Goal: Task Accomplishment & Management: Manage account settings

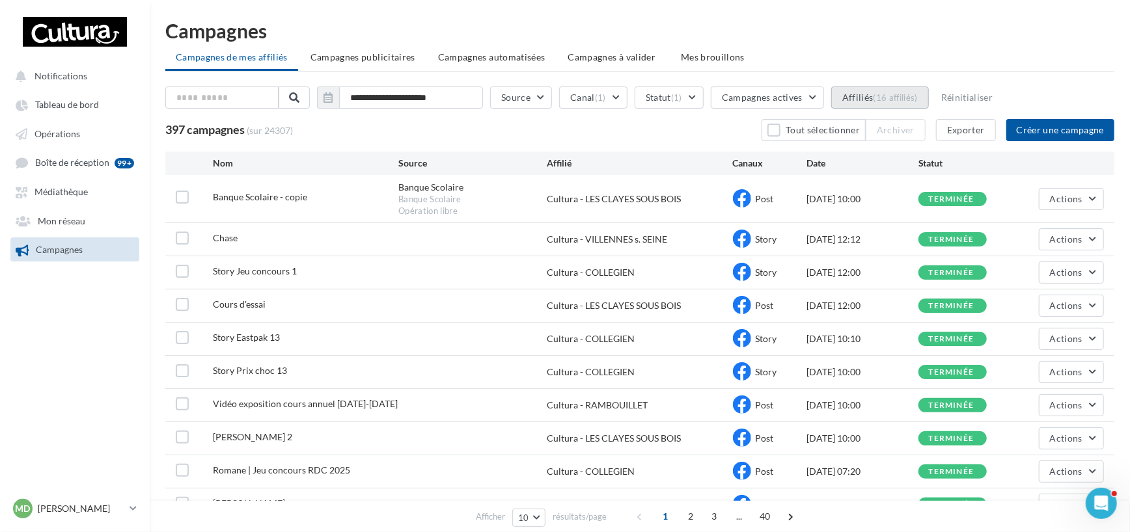
click at [917, 98] on div "(16 affiliés)" at bounding box center [896, 97] width 44 height 10
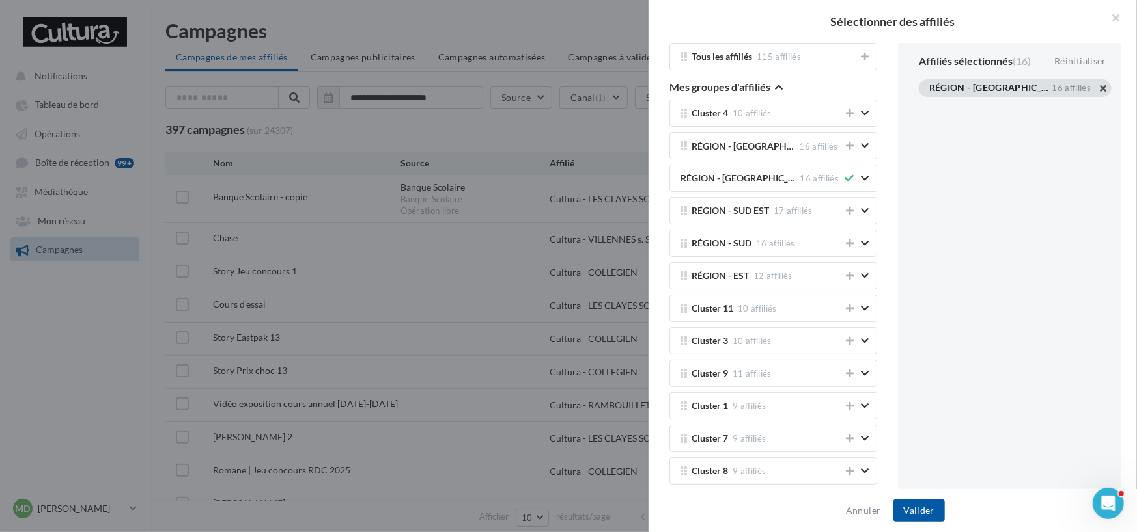
click at [929, 104] on button "button" at bounding box center [929, 104] width 0 height 0
click at [917, 507] on button "Valider" at bounding box center [918, 511] width 51 height 22
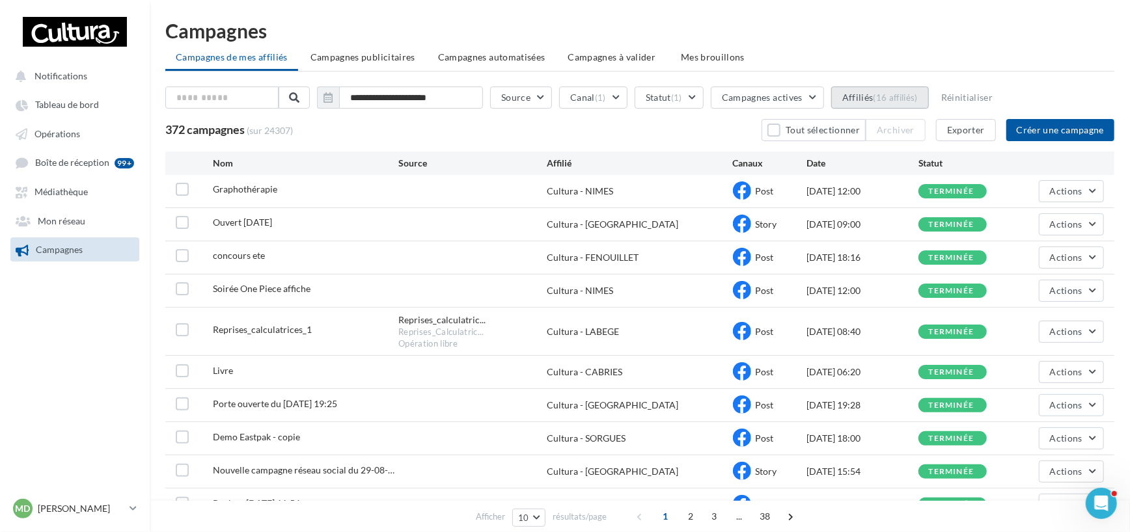
click at [914, 100] on div "(16 affiliés)" at bounding box center [896, 97] width 44 height 10
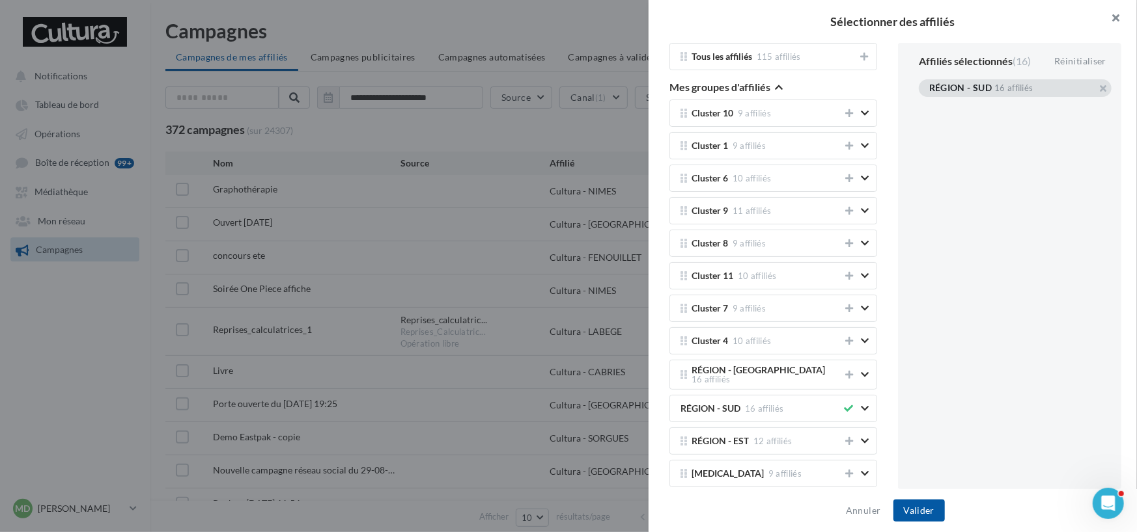
click at [1116, 18] on button "button" at bounding box center [1110, 19] width 52 height 39
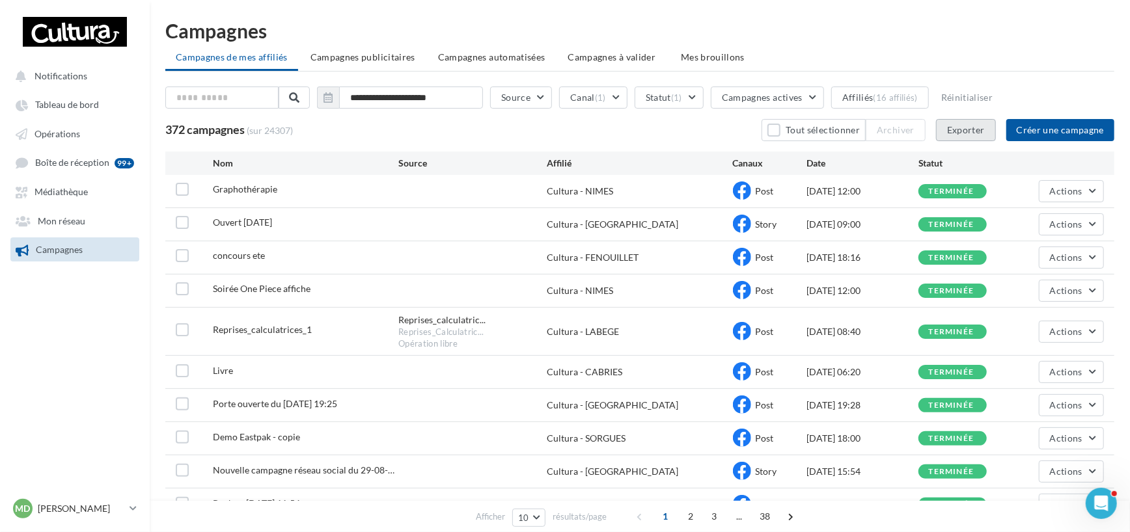
click at [963, 130] on button "Exporter" at bounding box center [966, 130] width 60 height 22
click at [896, 100] on div "(16 affiliés)" at bounding box center [896, 97] width 44 height 10
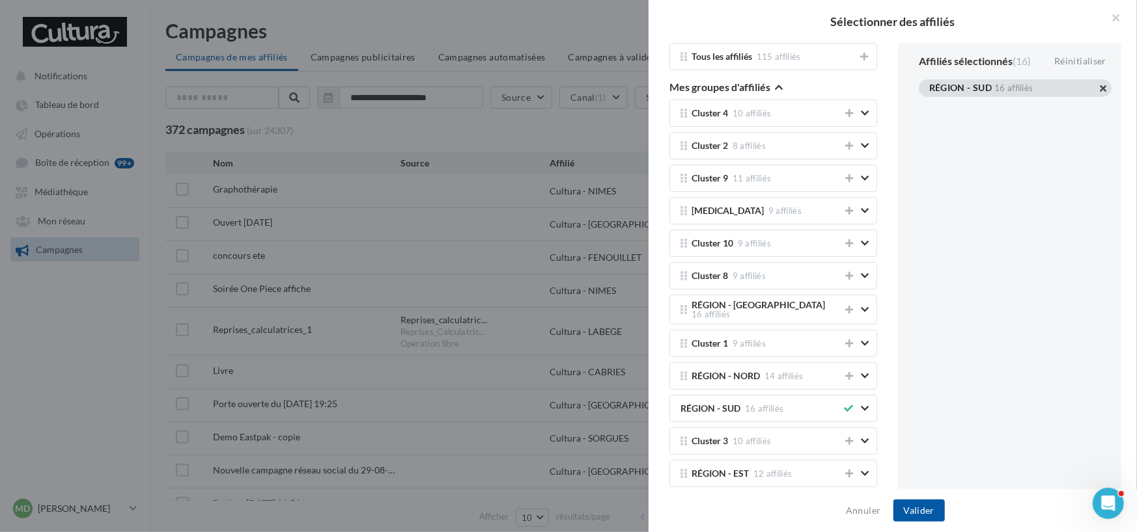
click at [929, 104] on button "button" at bounding box center [929, 104] width 0 height 0
click at [919, 517] on button "Valider" at bounding box center [918, 511] width 51 height 22
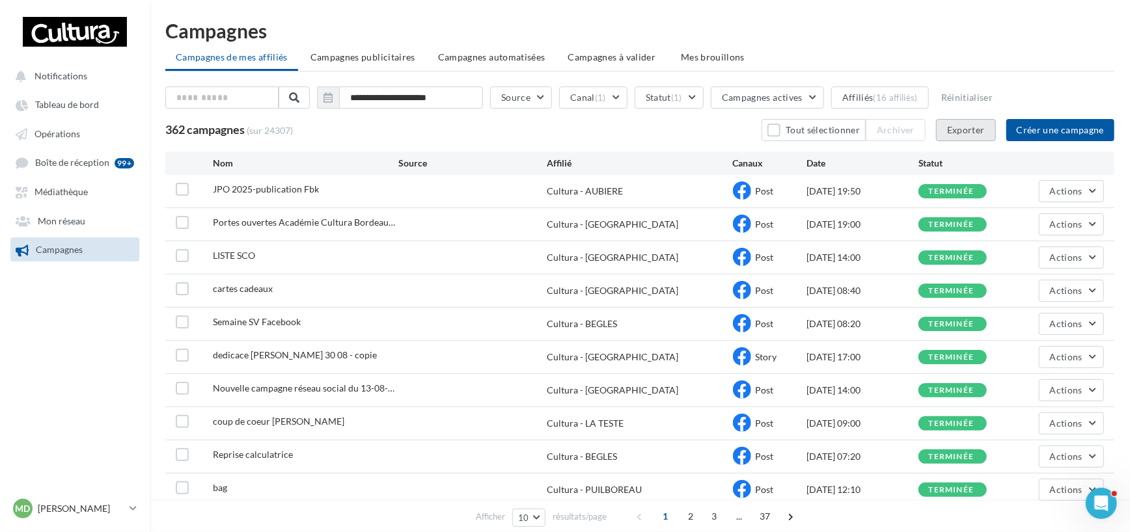
click at [977, 131] on button "Exporter" at bounding box center [966, 130] width 60 height 22
click at [836, 55] on ul "Campagnes de mes affiliés Campagnes publicitaires Campagnes automatisées Campag…" at bounding box center [639, 59] width 949 height 26
click at [911, 89] on button "Affiliés (16 affiliés)" at bounding box center [880, 98] width 98 height 22
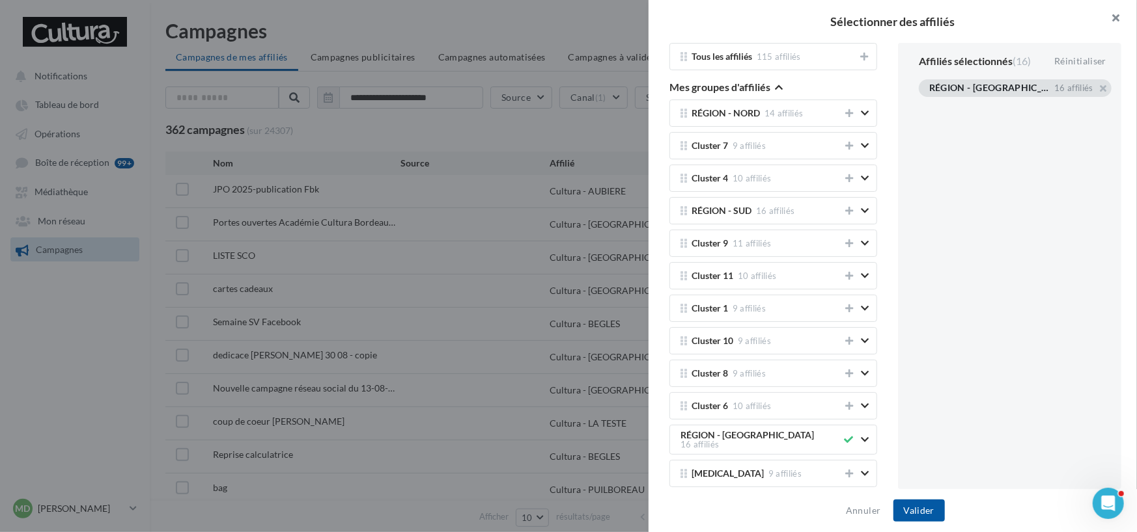
click at [1112, 15] on button "button" at bounding box center [1110, 19] width 52 height 39
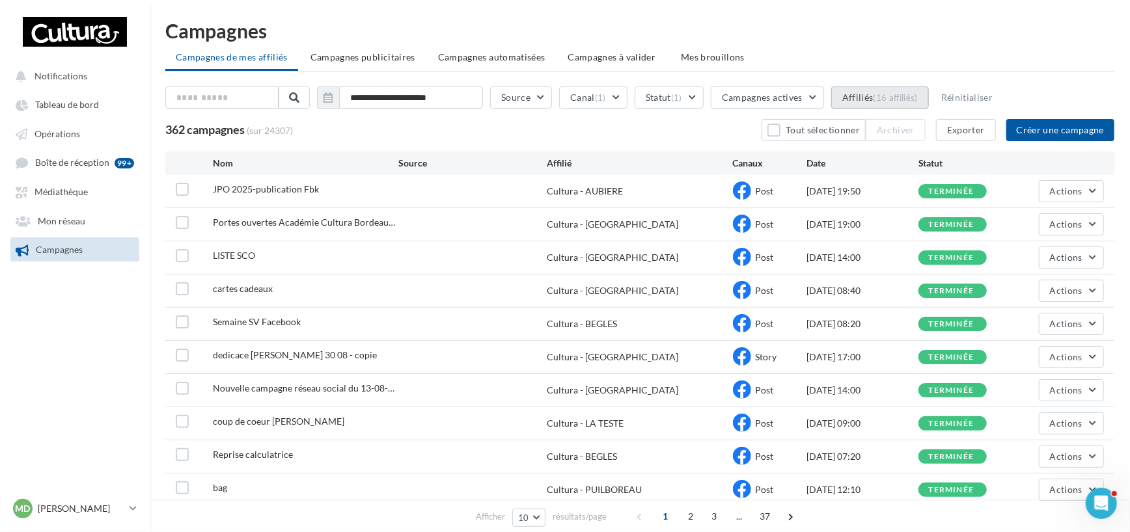
click at [918, 98] on div "(16 affiliés)" at bounding box center [896, 97] width 44 height 10
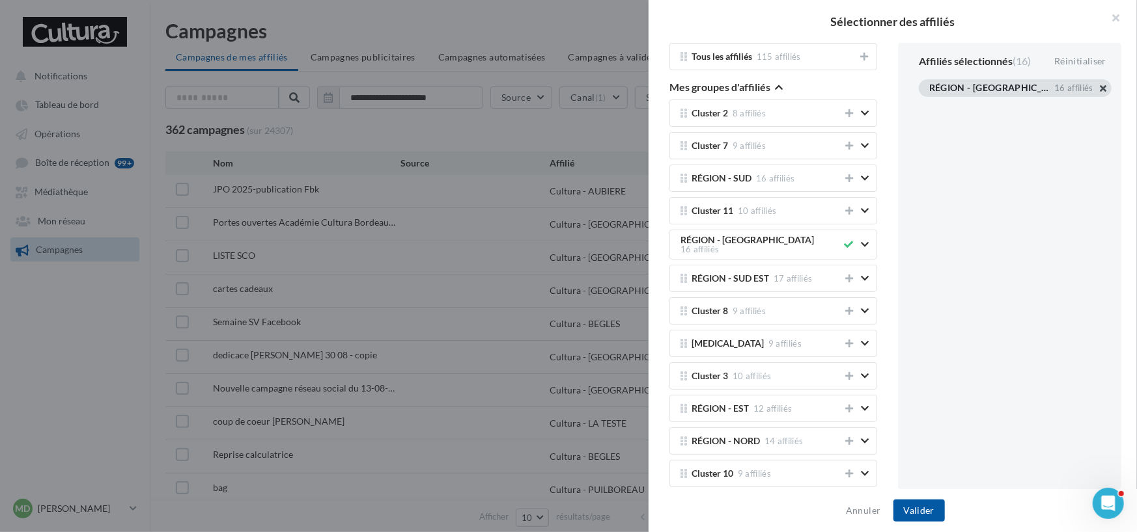
click at [929, 104] on button "button" at bounding box center [929, 104] width 0 height 0
click at [926, 513] on button "Valider" at bounding box center [918, 511] width 51 height 22
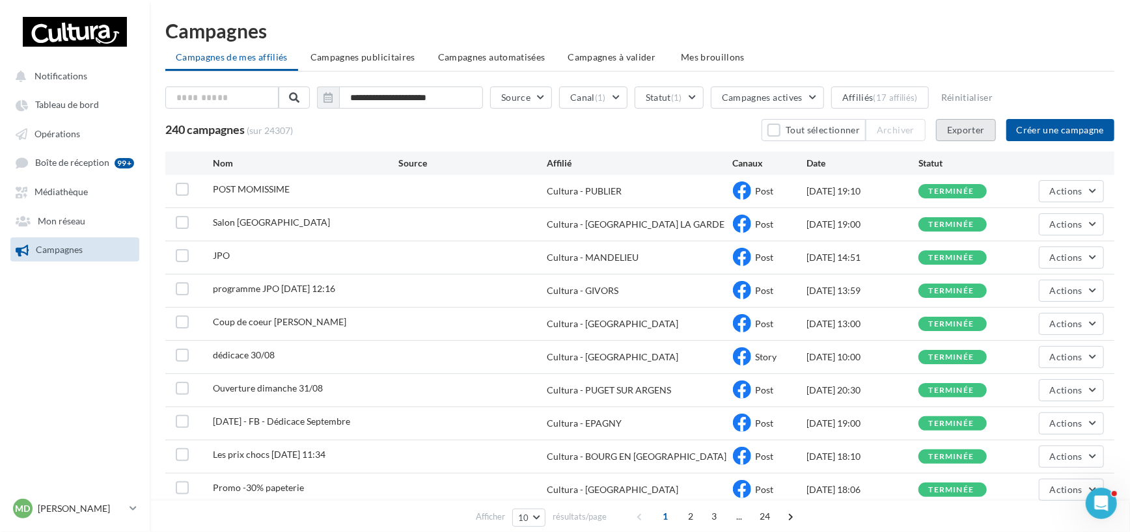
click at [973, 126] on button "Exporter" at bounding box center [966, 130] width 60 height 22
click at [915, 95] on div "(17 affiliés)" at bounding box center [896, 97] width 44 height 10
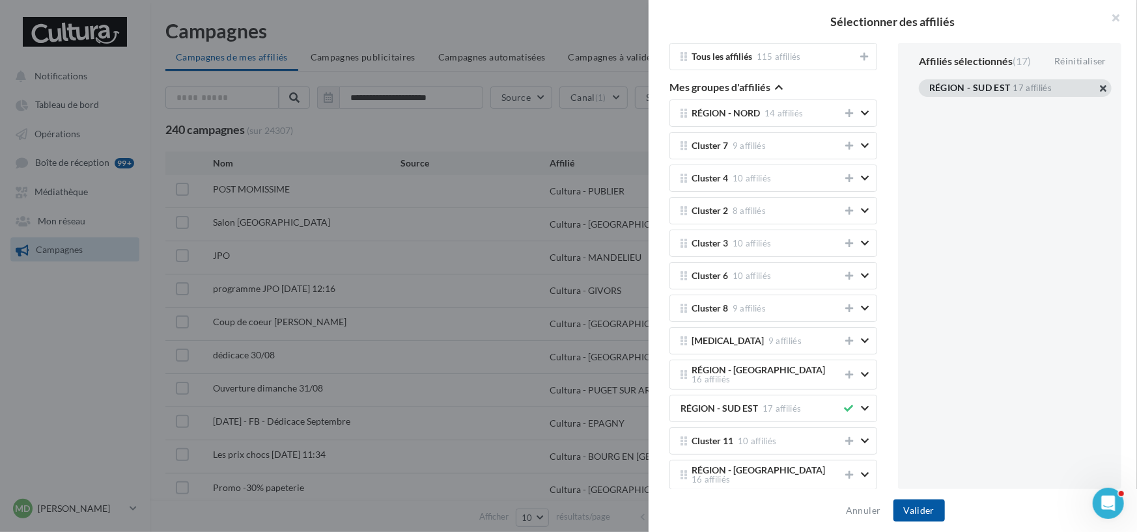
click at [929, 104] on button "button" at bounding box center [929, 104] width 0 height 0
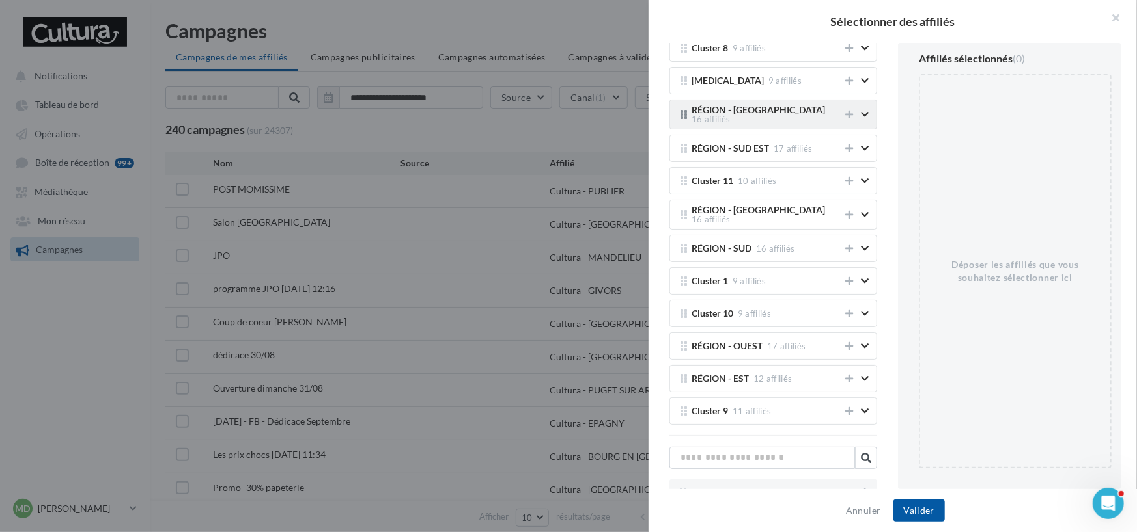
scroll to position [261, 0]
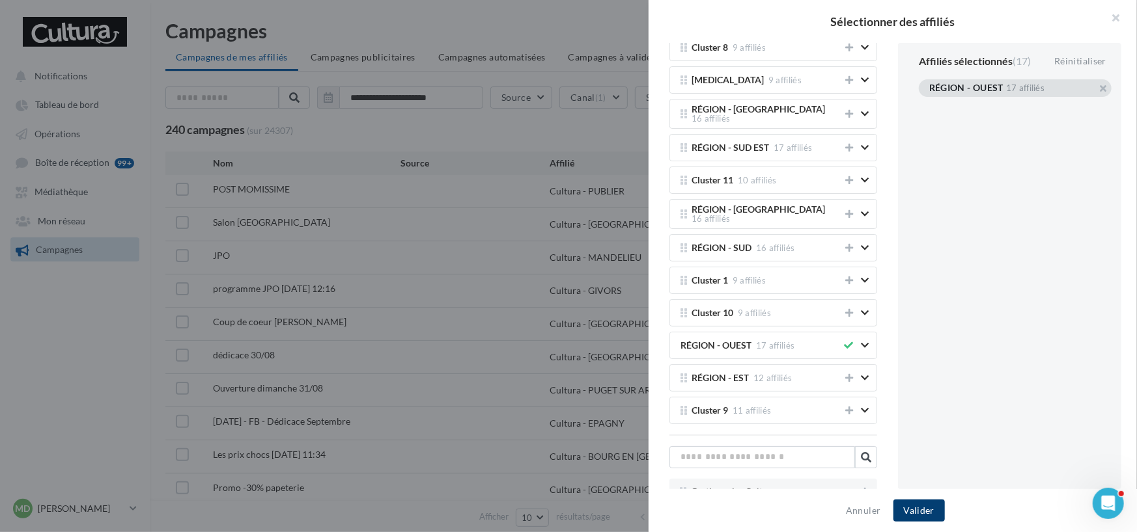
click at [924, 513] on button "Valider" at bounding box center [918, 511] width 51 height 22
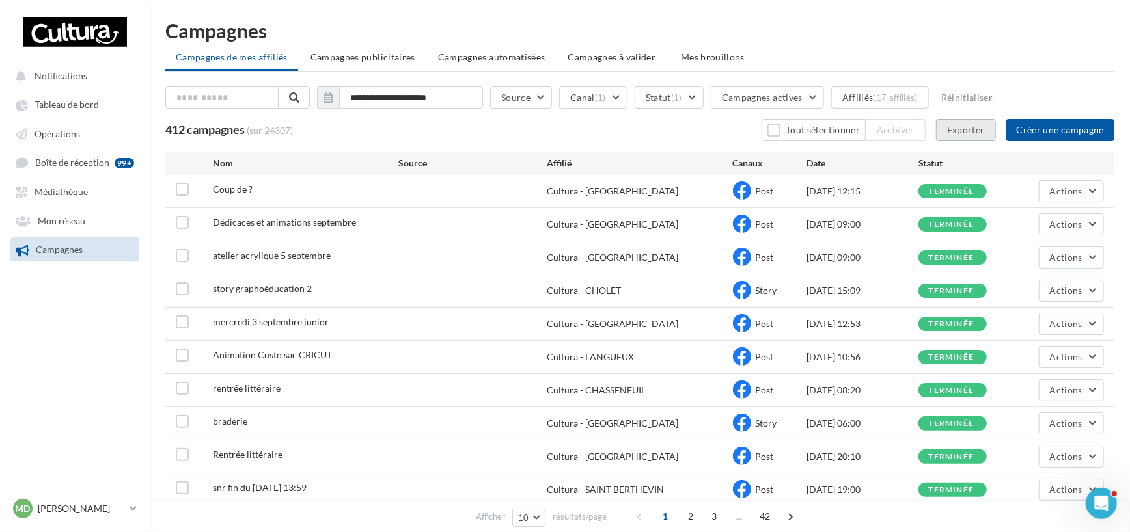
click at [961, 137] on button "Exporter" at bounding box center [966, 130] width 60 height 22
click at [836, 44] on div "**********" at bounding box center [640, 284] width 980 height 527
click at [880, 94] on button "Affiliés (17 affiliés)" at bounding box center [880, 98] width 98 height 22
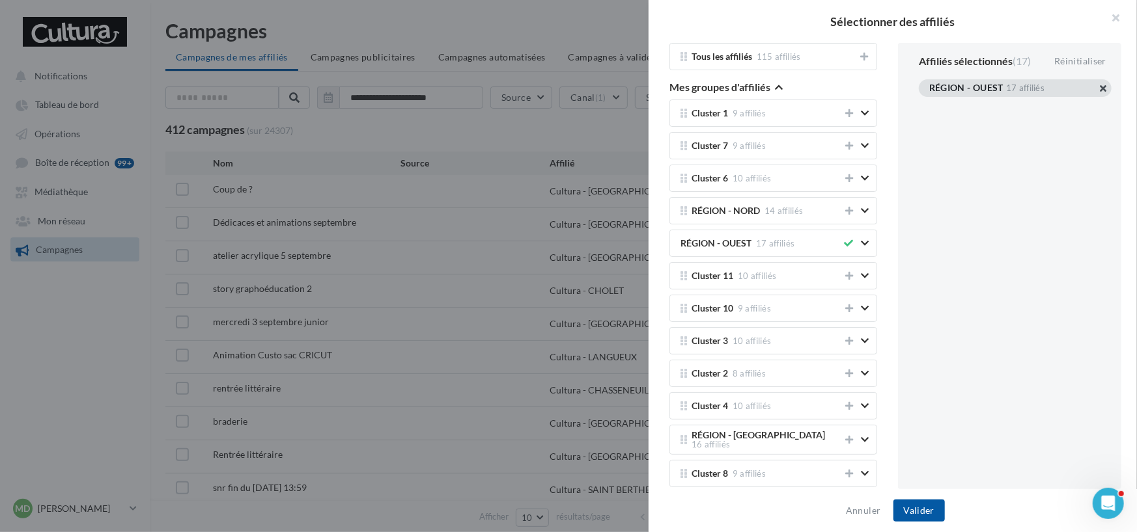
click at [929, 104] on button "button" at bounding box center [929, 104] width 0 height 0
click at [914, 512] on button "Valider" at bounding box center [918, 511] width 51 height 22
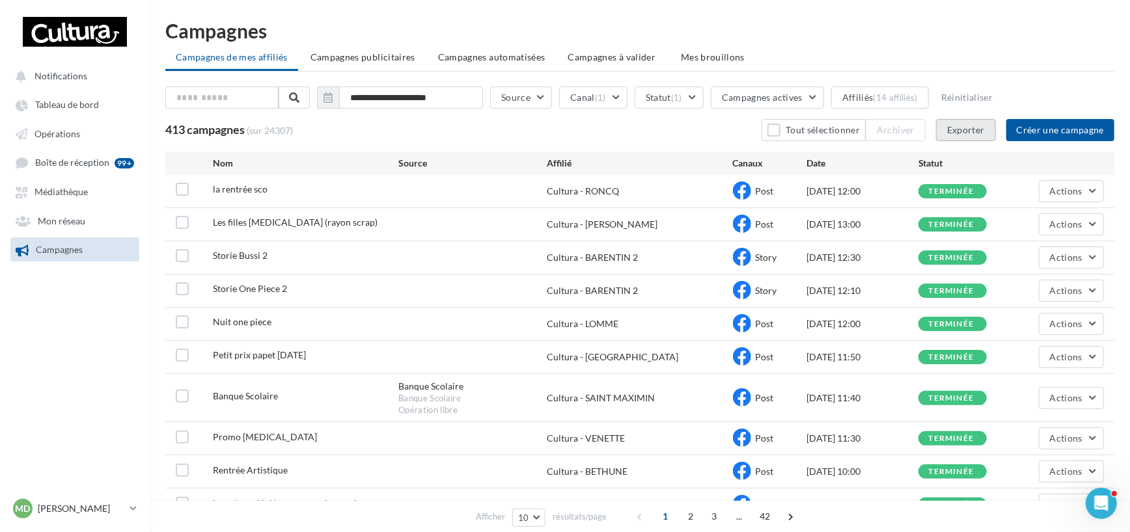
click at [969, 124] on button "Exporter" at bounding box center [966, 130] width 60 height 22
click at [889, 96] on div "(14 affiliés)" at bounding box center [896, 97] width 44 height 10
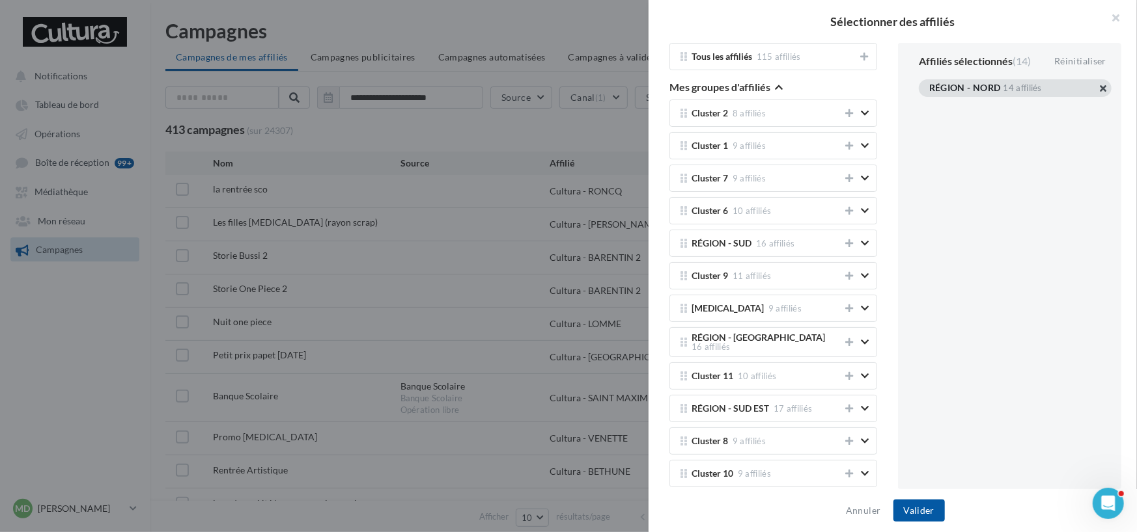
click at [929, 104] on button "button" at bounding box center [929, 104] width 0 height 0
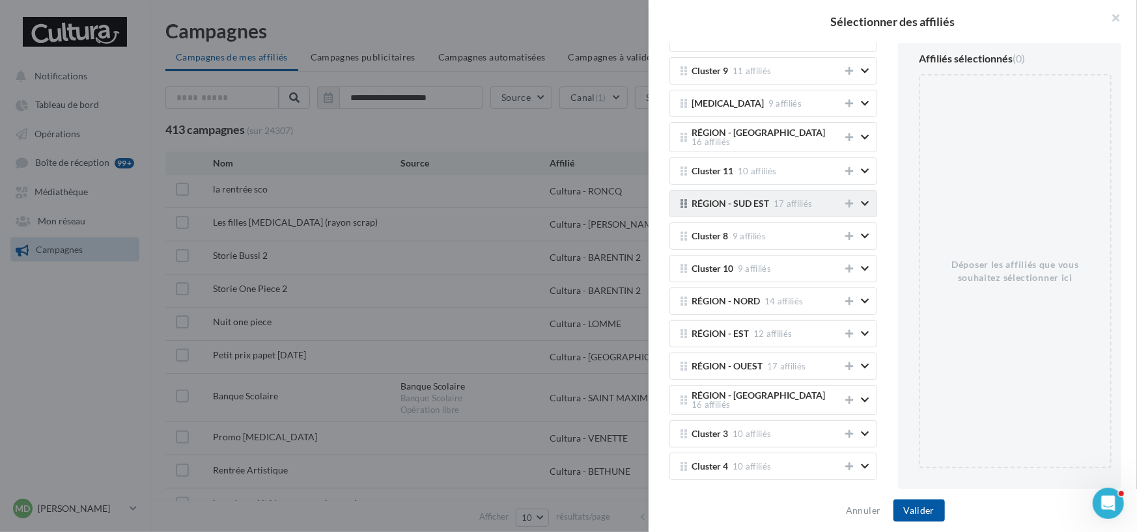
scroll to position [207, 0]
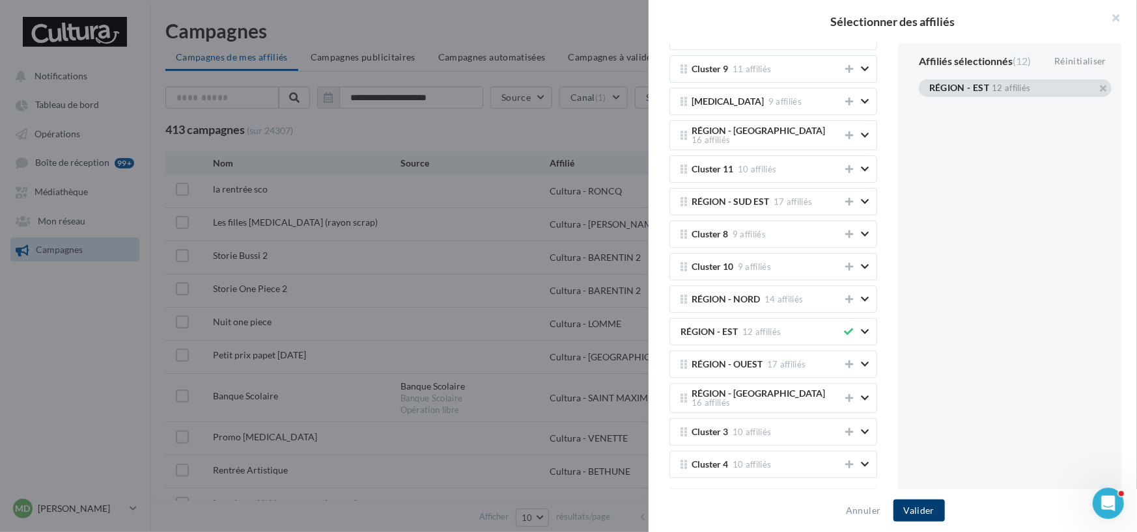
click at [918, 506] on button "Valider" at bounding box center [918, 511] width 51 height 22
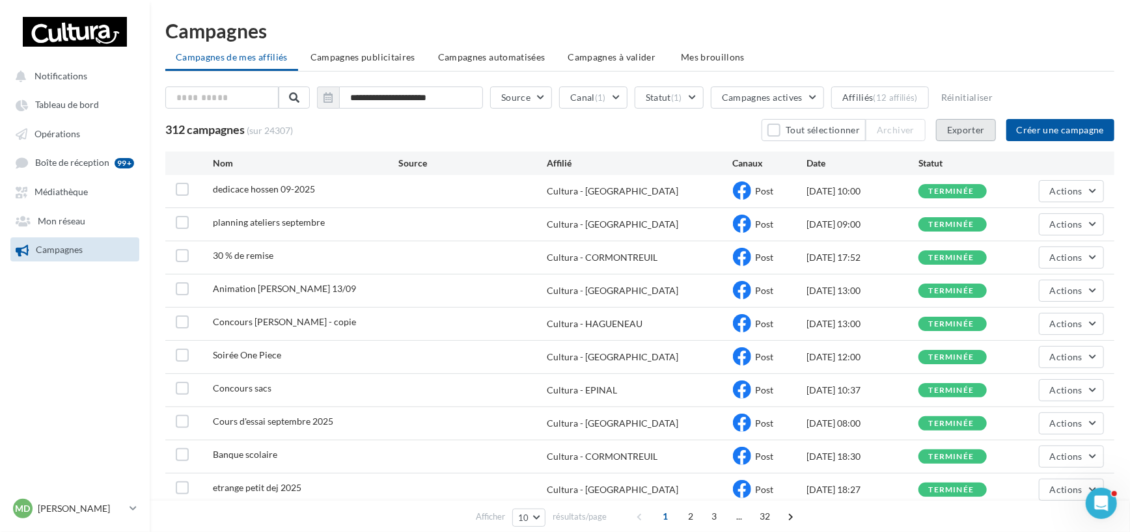
click at [974, 137] on button "Exporter" at bounding box center [966, 130] width 60 height 22
click at [833, 58] on ul "Campagnes de mes affiliés Campagnes publicitaires Campagnes automatisées Campag…" at bounding box center [639, 59] width 949 height 26
click at [863, 92] on button "Affiliés (12 affiliés)" at bounding box center [880, 98] width 98 height 22
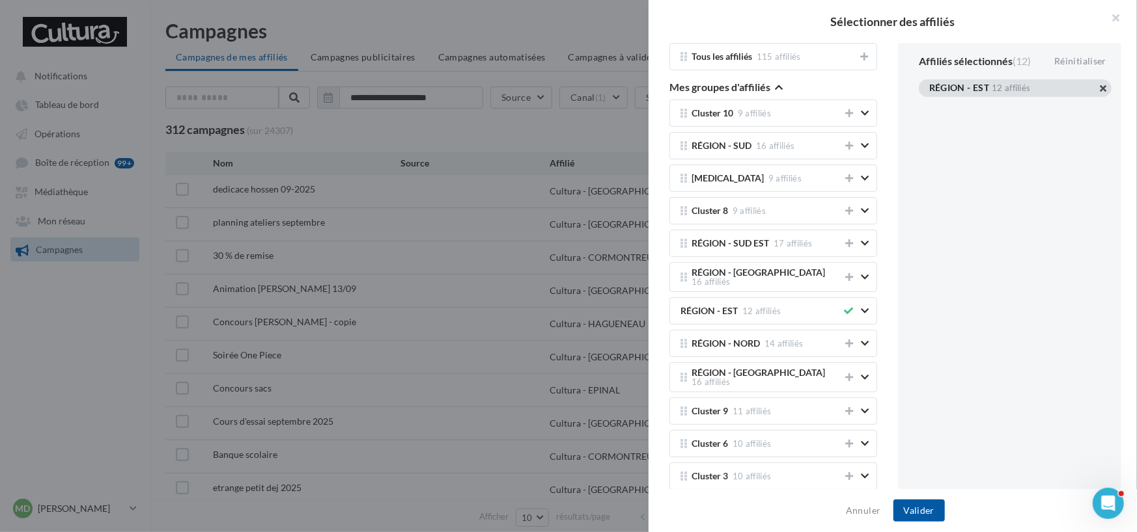
click at [929, 104] on button "button" at bounding box center [929, 104] width 0 height 0
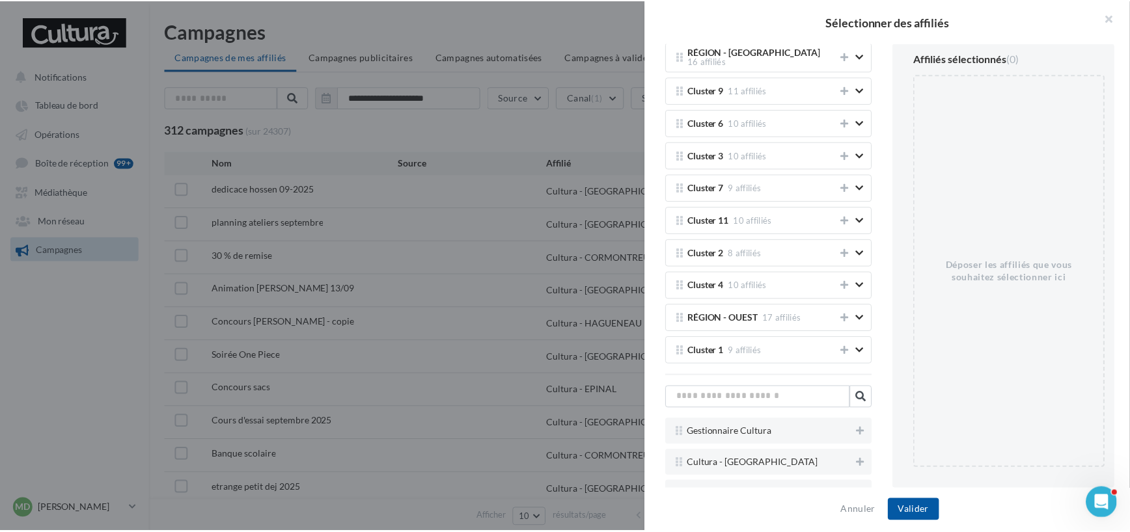
scroll to position [0, 0]
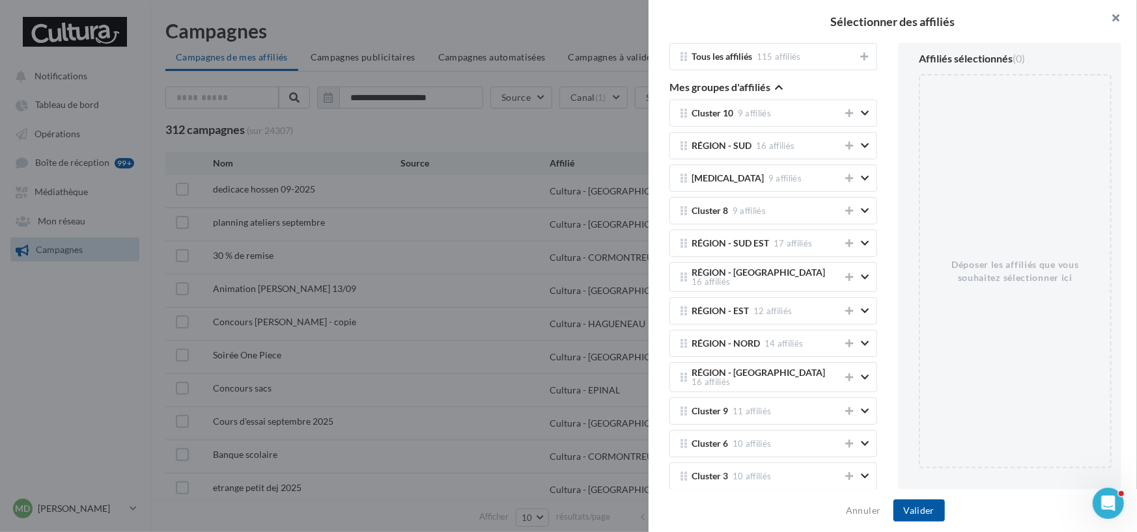
click at [1125, 19] on button "button" at bounding box center [1110, 19] width 52 height 39
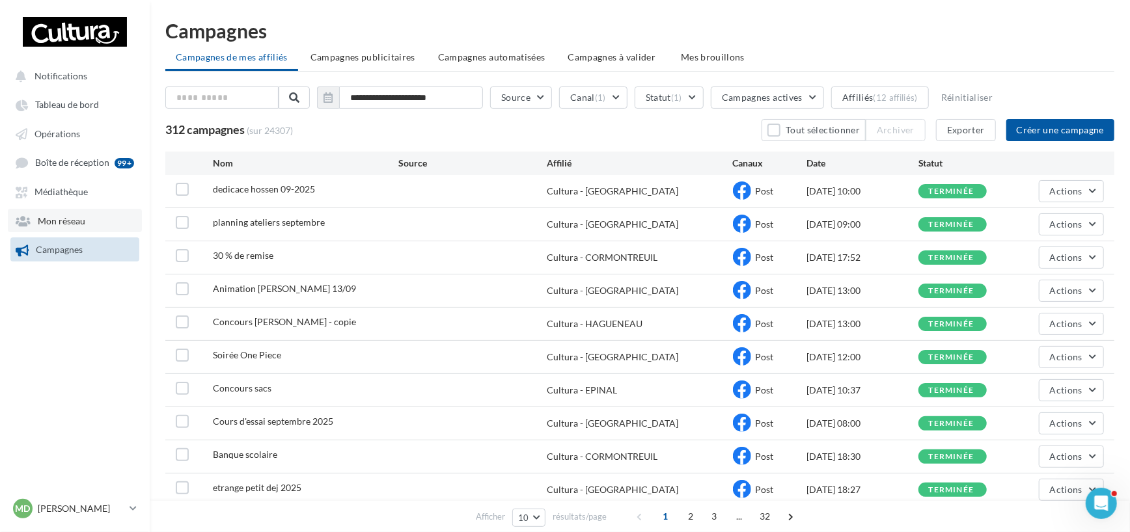
click at [67, 219] on span "Mon réseau" at bounding box center [62, 220] width 48 height 11
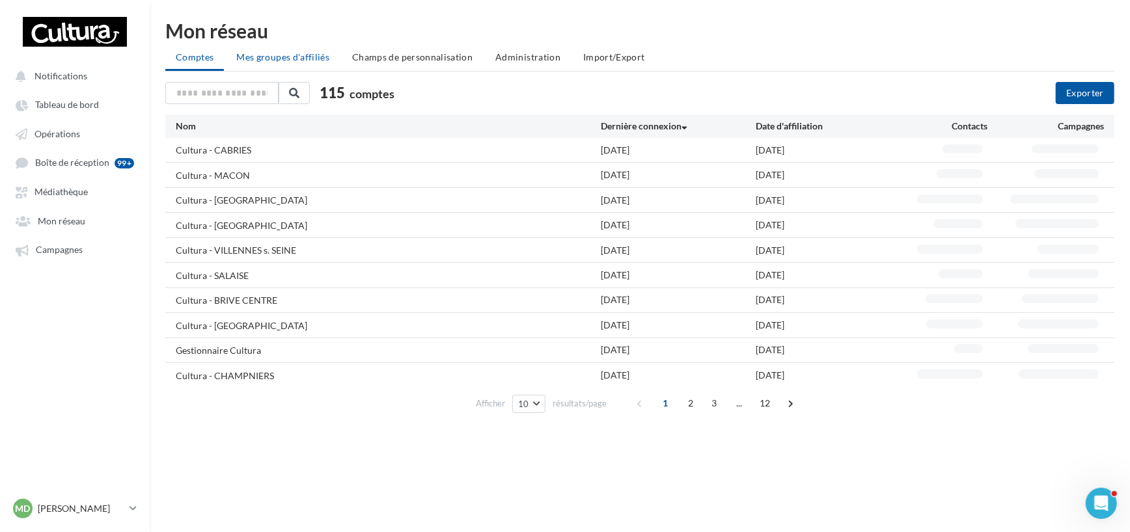
click at [299, 53] on span "Mes groupes d'affiliés" at bounding box center [282, 56] width 93 height 11
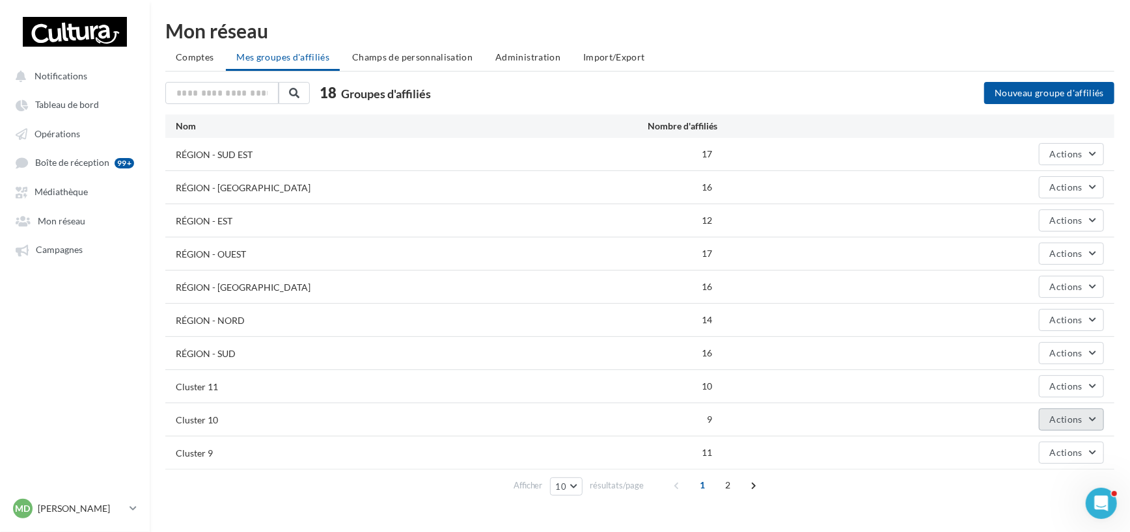
click at [1081, 421] on span "Actions" at bounding box center [1066, 419] width 33 height 11
click at [1039, 478] on button "Supprimer" at bounding box center [1039, 484] width 130 height 34
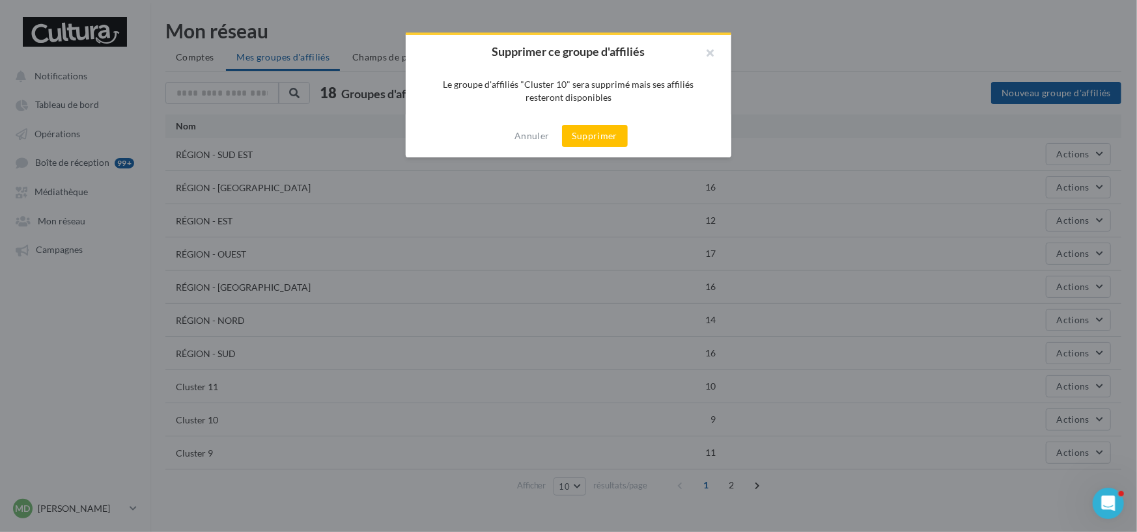
click at [628, 136] on div "Annuler Supprimer" at bounding box center [568, 136] width 325 height 43
click at [603, 136] on button "Supprimer" at bounding box center [595, 136] width 66 height 22
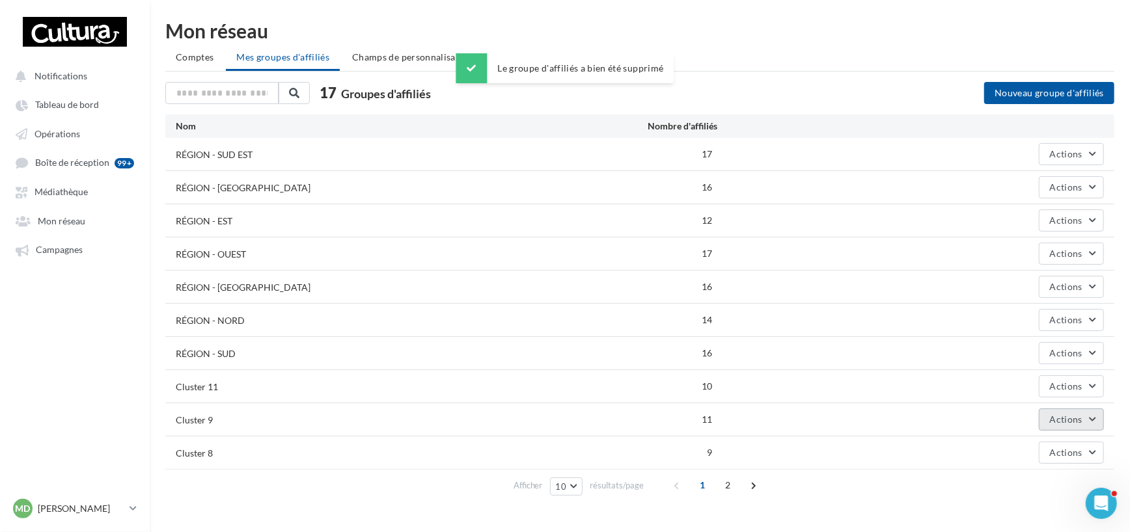
click at [1090, 419] on button "Actions" at bounding box center [1071, 420] width 65 height 22
click at [1017, 475] on button "Supprimer" at bounding box center [1039, 484] width 130 height 34
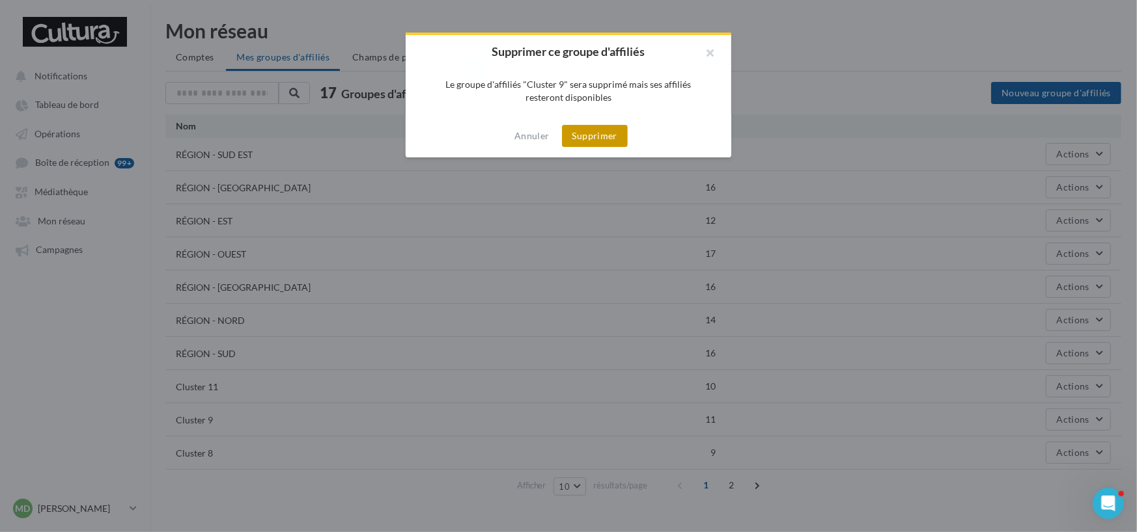
click at [614, 133] on button "Supprimer" at bounding box center [595, 136] width 66 height 22
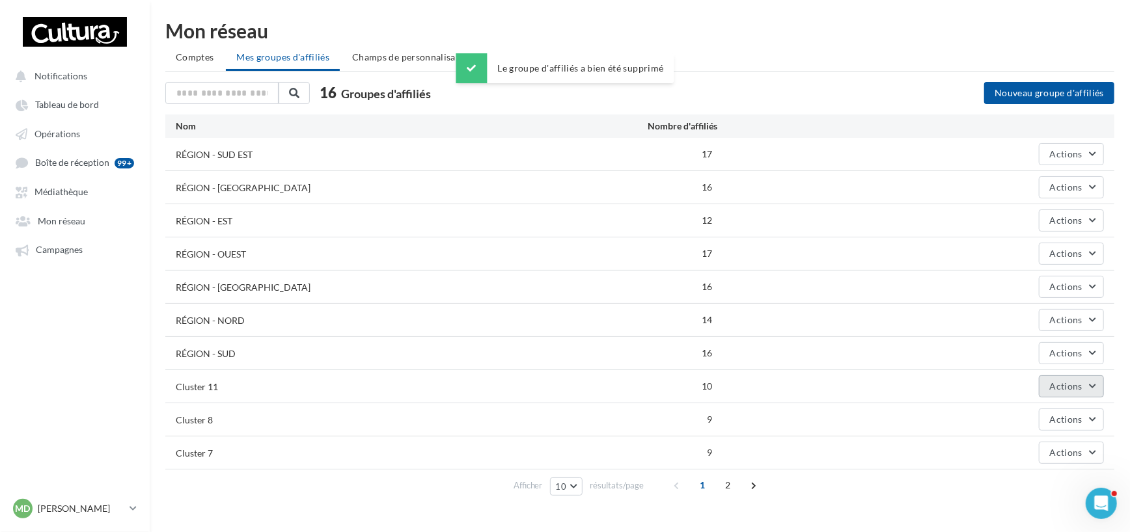
click at [1078, 389] on span "Actions" at bounding box center [1066, 386] width 33 height 11
click at [1001, 441] on button "Supprimer" at bounding box center [1039, 451] width 130 height 34
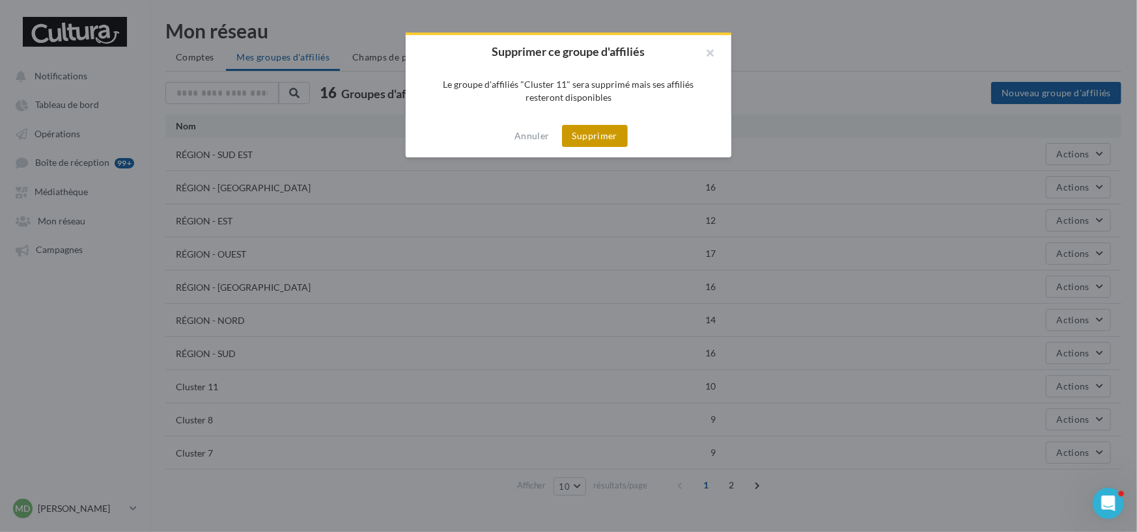
click at [622, 128] on button "Supprimer" at bounding box center [595, 136] width 66 height 22
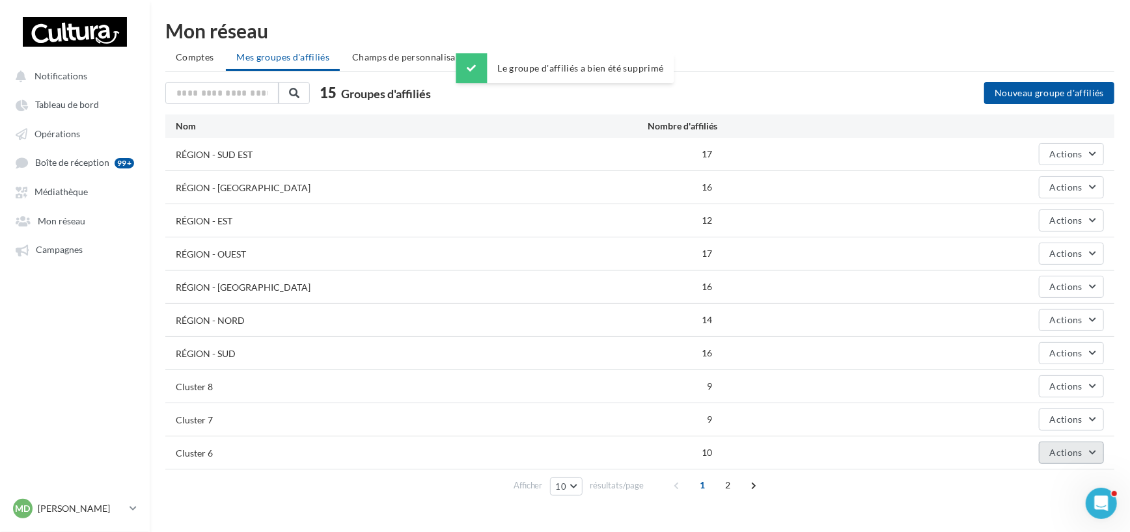
click at [1077, 452] on span "Actions" at bounding box center [1066, 452] width 33 height 11
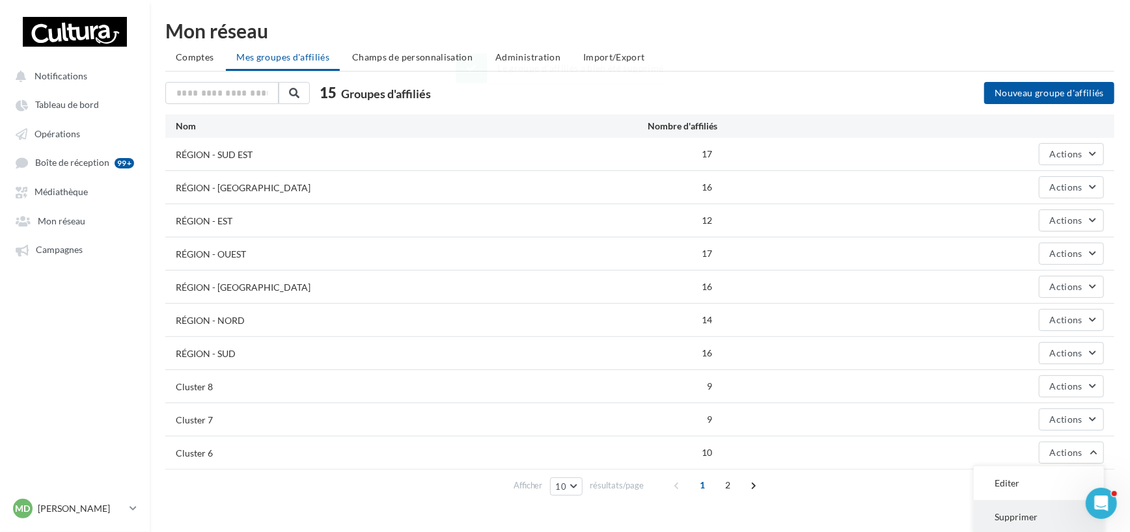
click at [988, 514] on button "Supprimer" at bounding box center [1039, 518] width 130 height 34
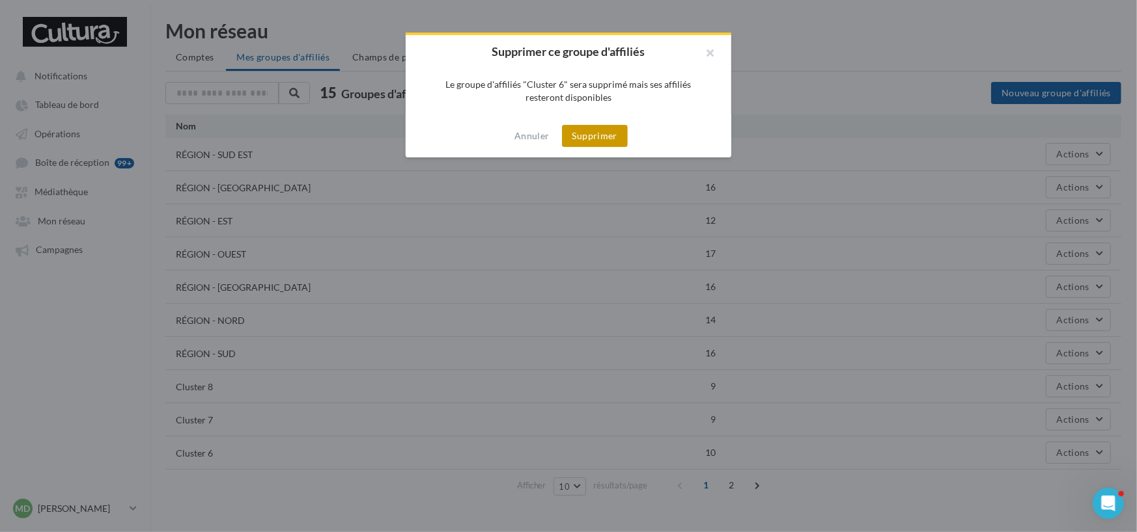
click at [609, 135] on button "Supprimer" at bounding box center [595, 136] width 66 height 22
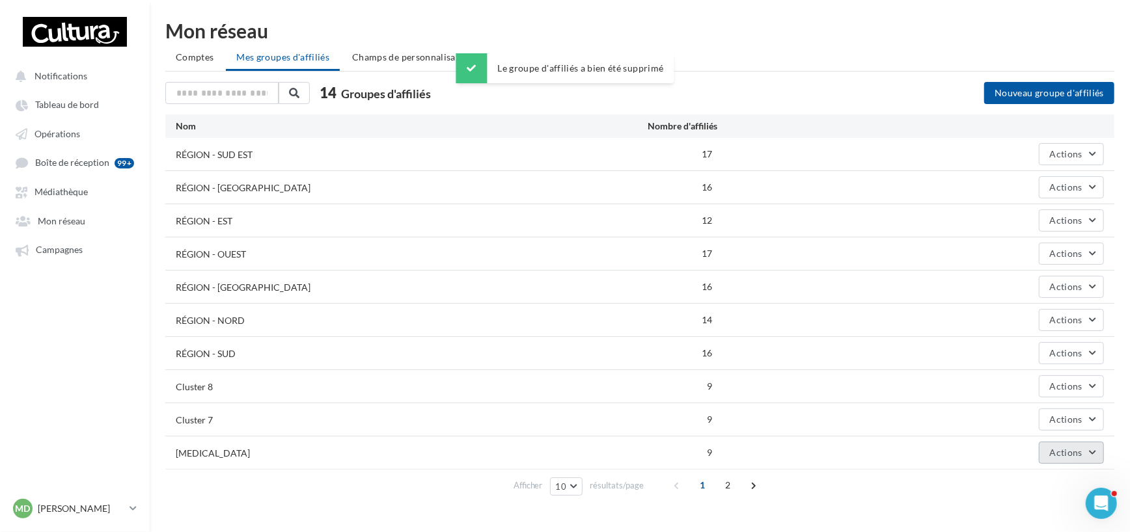
click at [1062, 447] on span "Actions" at bounding box center [1066, 452] width 33 height 11
click at [1028, 501] on button "Supprimer" at bounding box center [1039, 518] width 130 height 34
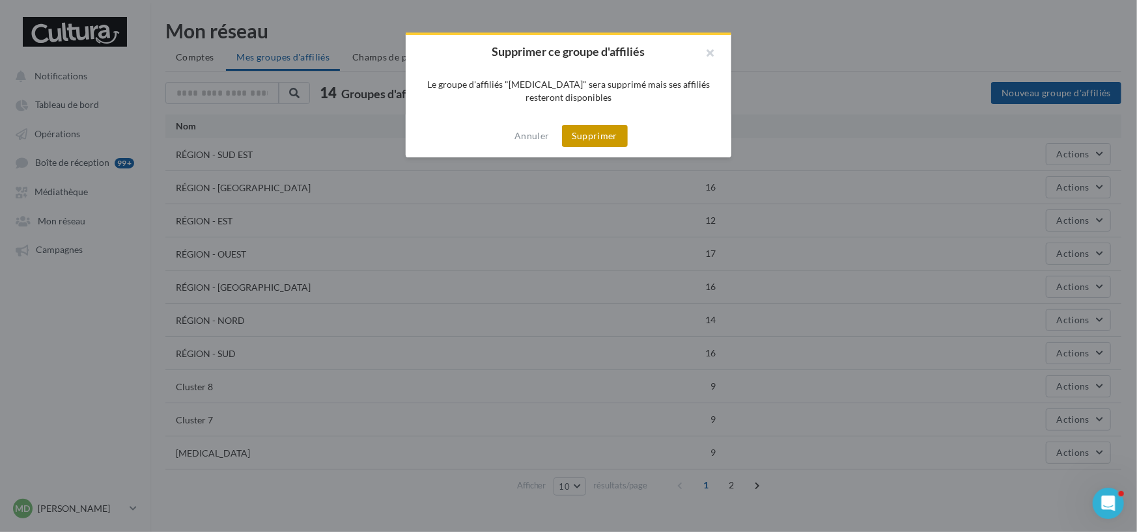
click at [613, 139] on button "Supprimer" at bounding box center [595, 136] width 66 height 22
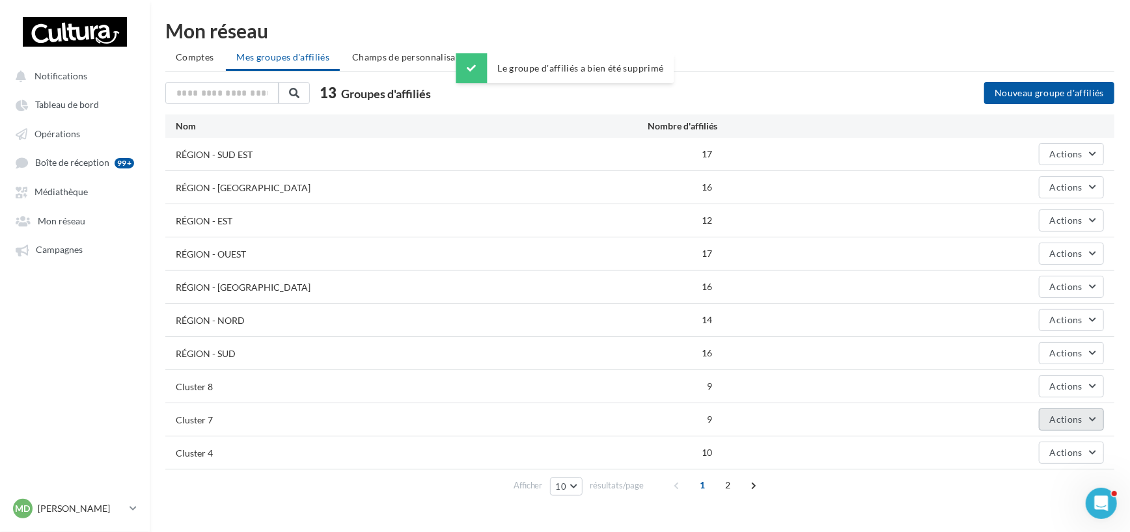
click at [1056, 411] on button "Actions" at bounding box center [1071, 420] width 65 height 22
click at [1024, 482] on button "Supprimer" at bounding box center [1039, 484] width 130 height 34
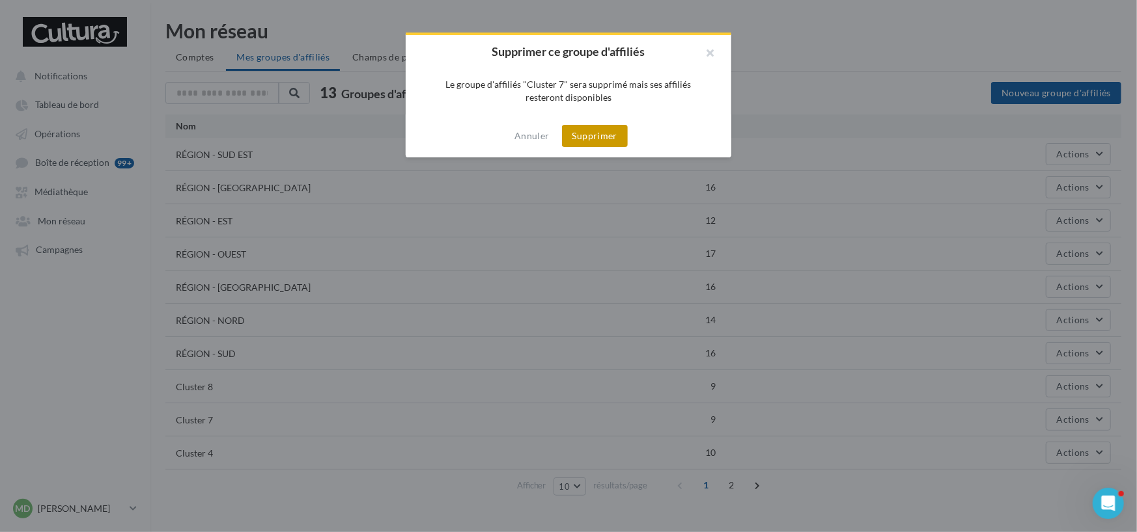
click at [618, 135] on button "Supprimer" at bounding box center [595, 136] width 66 height 22
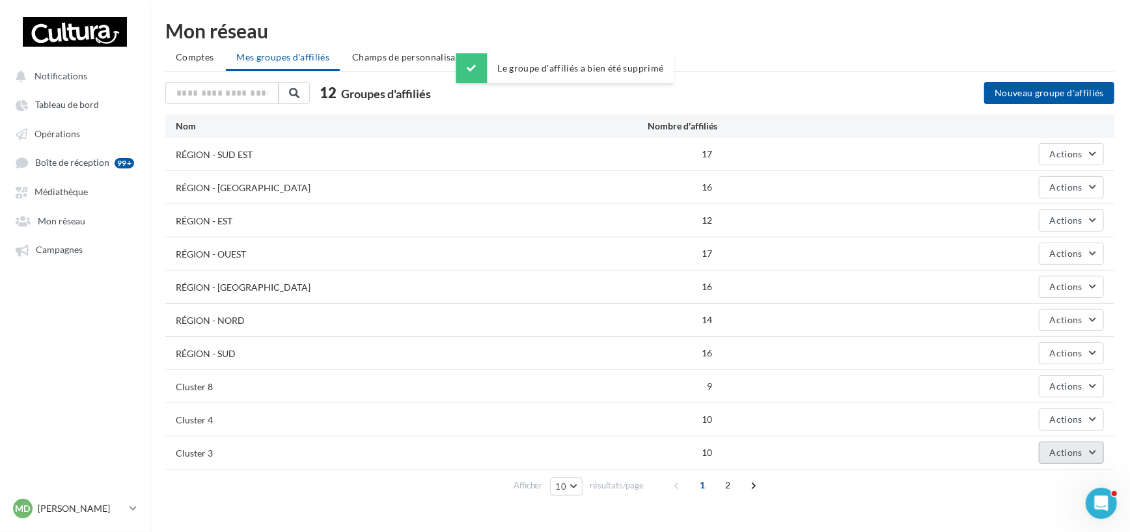
click at [1055, 442] on button "Actions" at bounding box center [1071, 453] width 65 height 22
click at [1055, 449] on span "Actions" at bounding box center [1066, 452] width 33 height 11
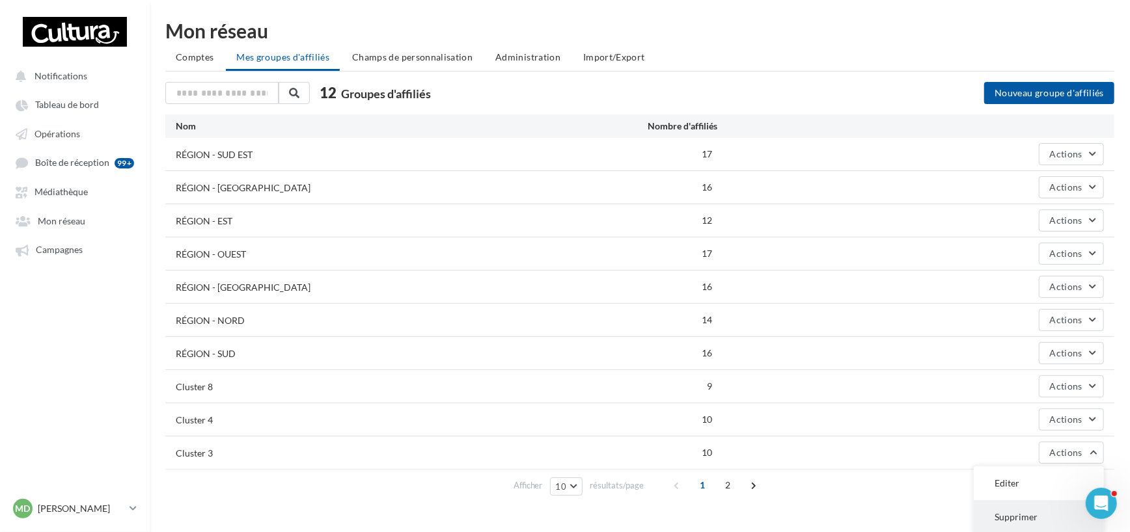
click at [1015, 513] on button "Supprimer" at bounding box center [1039, 518] width 130 height 34
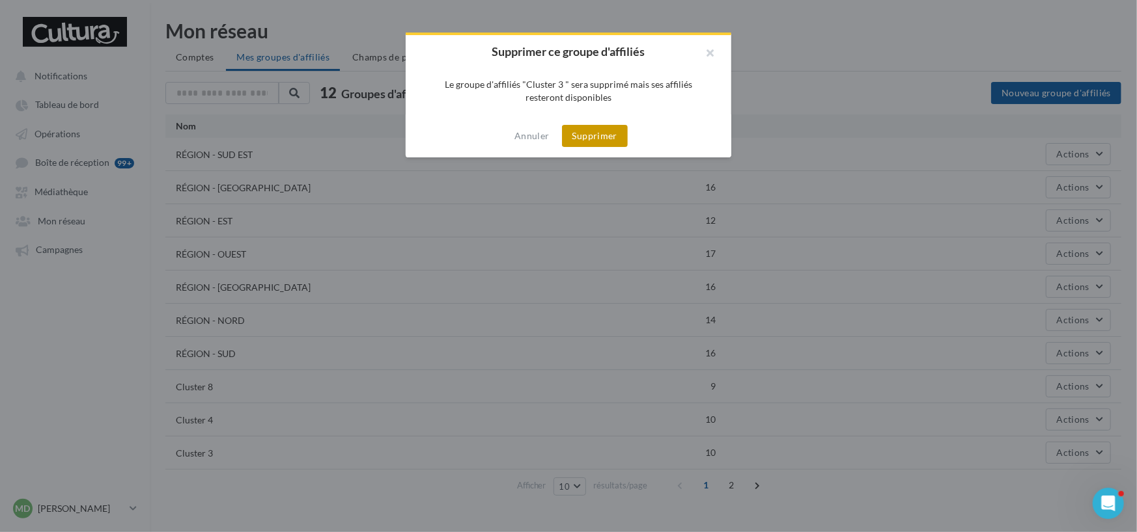
click at [618, 131] on button "Supprimer" at bounding box center [595, 136] width 66 height 22
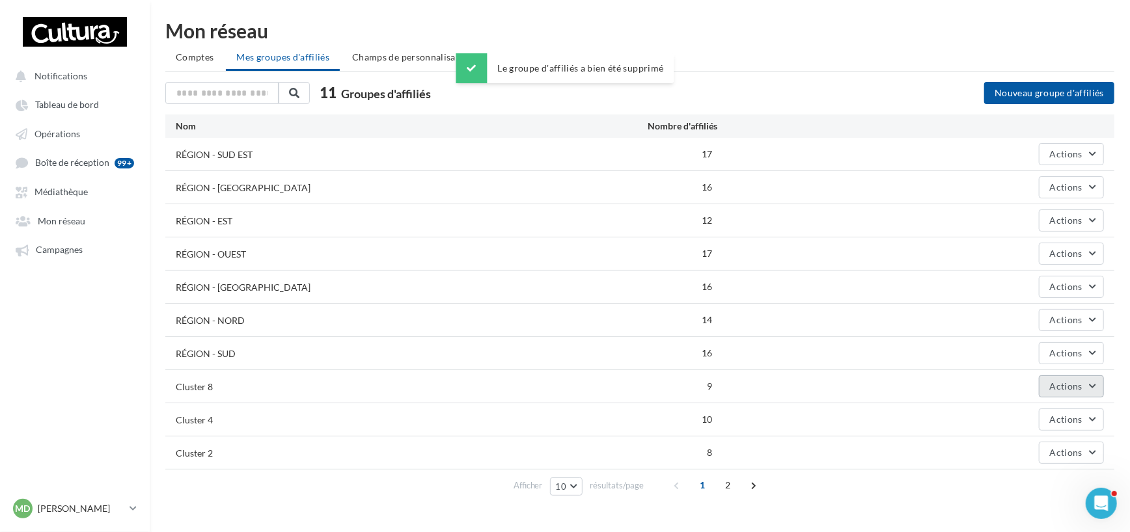
click at [1080, 383] on span "Actions" at bounding box center [1066, 386] width 33 height 11
click at [1034, 460] on button "Supprimer" at bounding box center [1039, 451] width 130 height 34
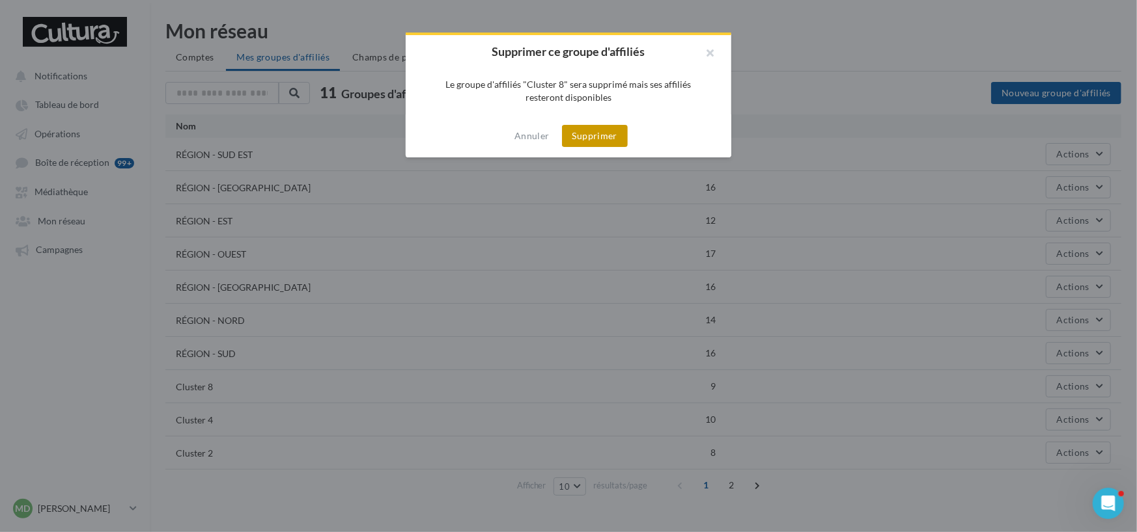
click at [598, 132] on button "Supprimer" at bounding box center [595, 136] width 66 height 22
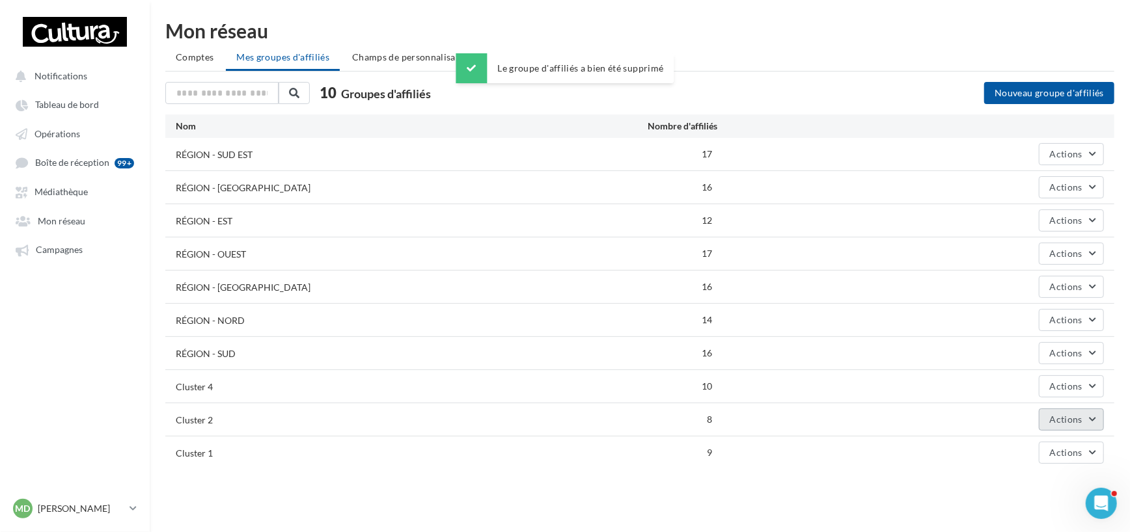
click at [1064, 426] on button "Actions" at bounding box center [1071, 420] width 65 height 22
click at [1017, 483] on button "Supprimer" at bounding box center [1039, 484] width 130 height 34
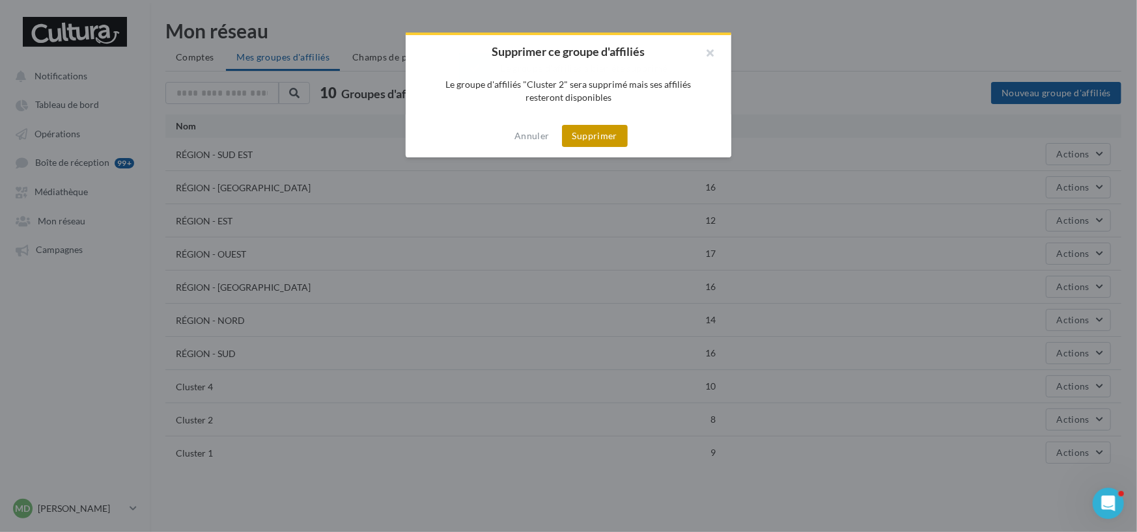
click at [592, 125] on button "Supprimer" at bounding box center [595, 136] width 66 height 22
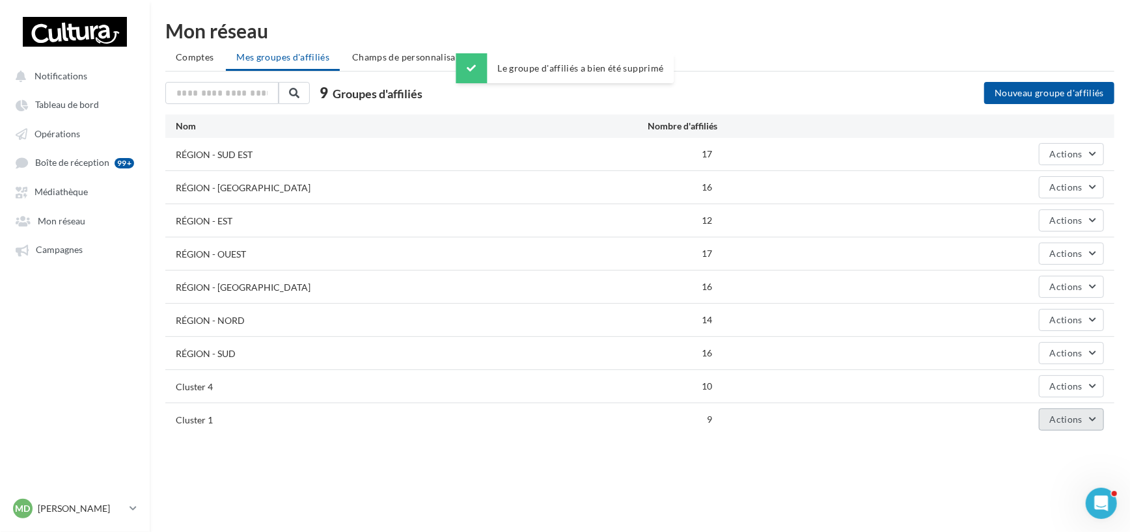
click at [1059, 421] on span "Actions" at bounding box center [1066, 419] width 33 height 11
click at [1011, 487] on button "Supprimer" at bounding box center [1039, 484] width 130 height 34
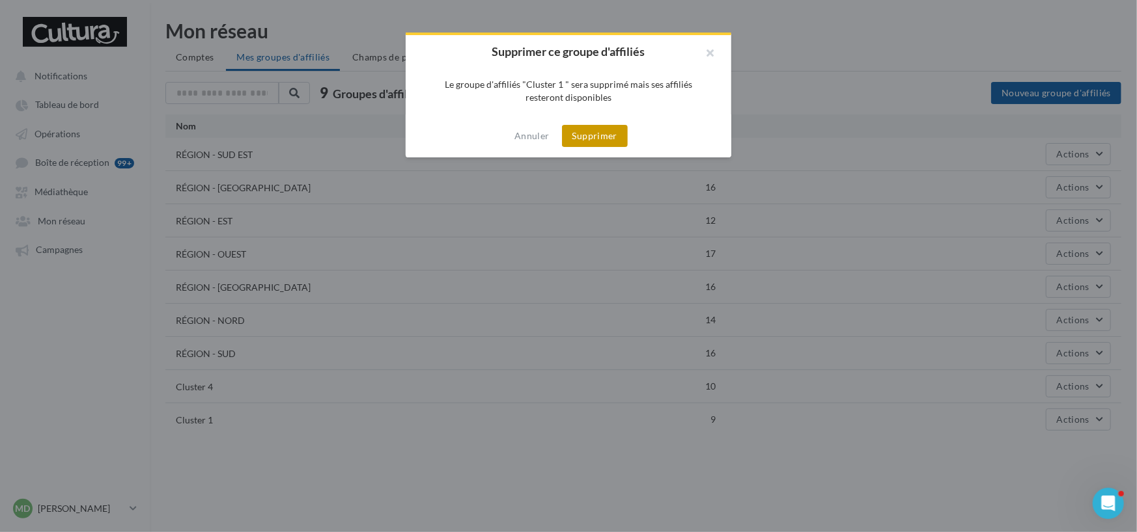
click at [613, 137] on button "Supprimer" at bounding box center [595, 136] width 66 height 22
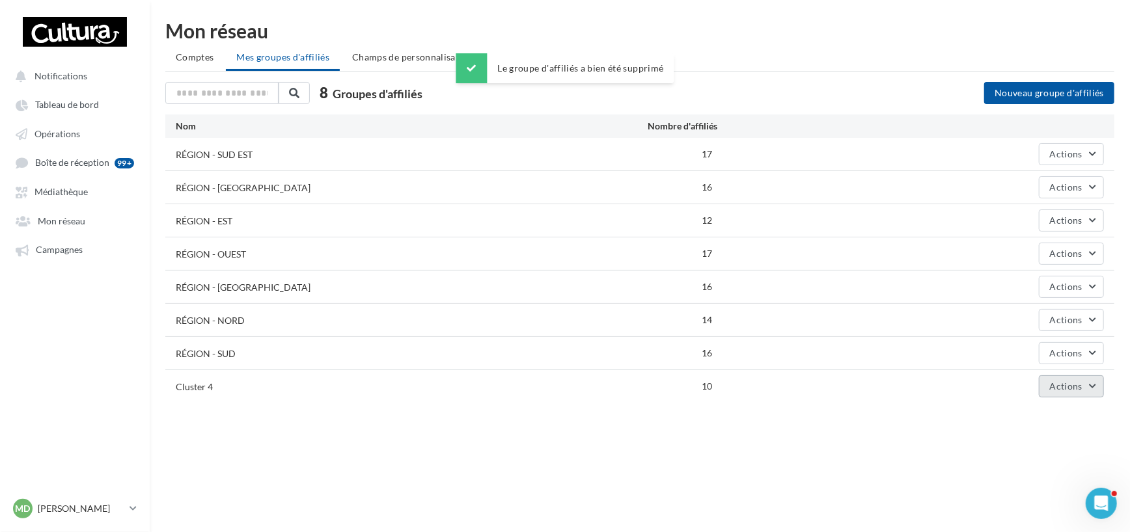
click at [1070, 391] on button "Actions" at bounding box center [1071, 387] width 65 height 22
click at [1035, 453] on button "Supprimer" at bounding box center [1039, 451] width 130 height 34
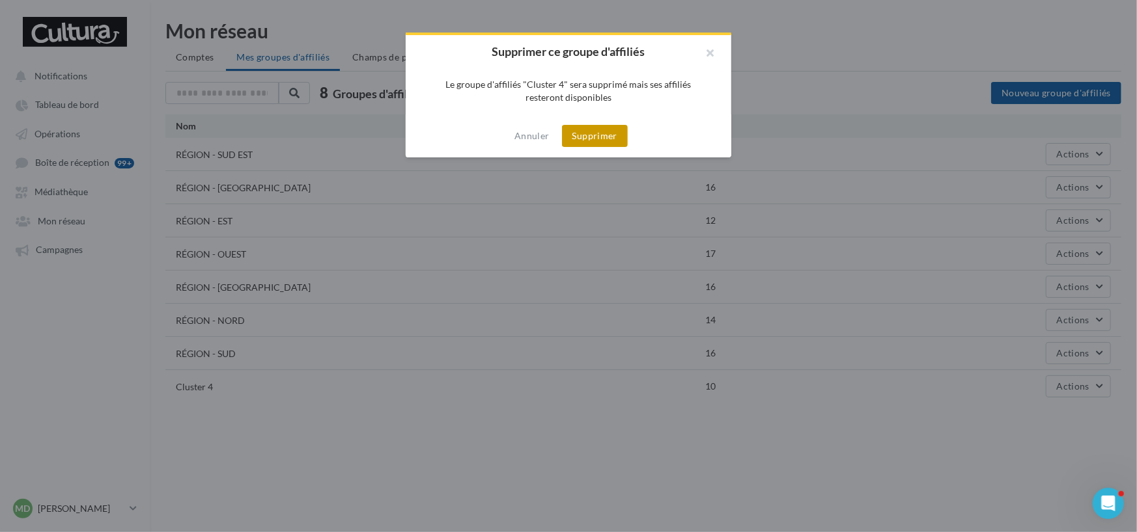
click at [618, 135] on button "Supprimer" at bounding box center [595, 136] width 66 height 22
